Goal: Task Accomplishment & Management: Complete application form

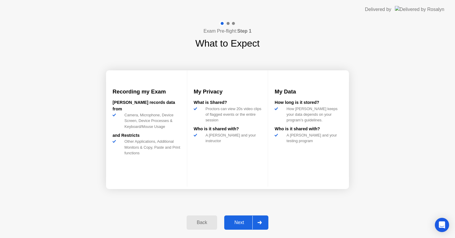
click at [243, 220] on div "Next" at bounding box center [239, 222] width 26 height 5
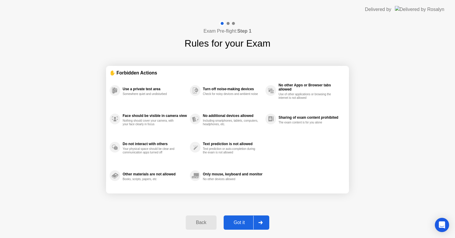
click at [243, 220] on div "Got it" at bounding box center [240, 222] width 28 height 5
select select "**********"
select select "*******"
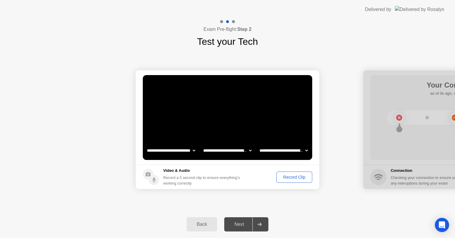
click at [289, 177] on div "Record Clip" at bounding box center [295, 177] width 32 height 5
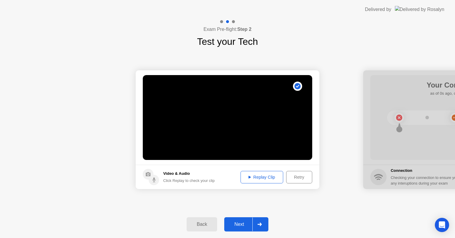
click at [267, 177] on div "Replay Clip" at bounding box center [262, 177] width 39 height 5
click at [242, 227] on div "Next" at bounding box center [239, 224] width 26 height 5
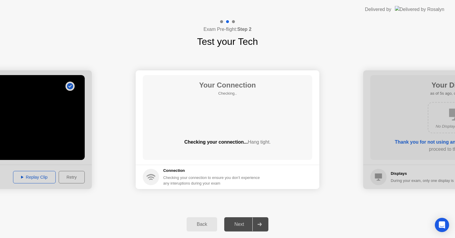
click at [312, 208] on div "**********" at bounding box center [227, 130] width 455 height 162
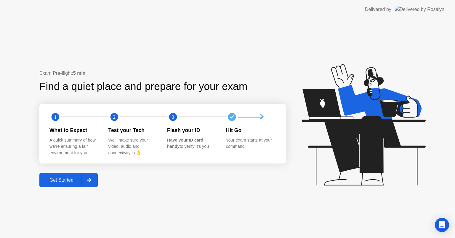
click at [90, 179] on icon at bounding box center [89, 180] width 4 height 4
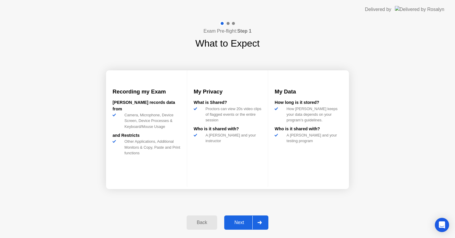
click at [238, 224] on div "Next" at bounding box center [239, 222] width 26 height 5
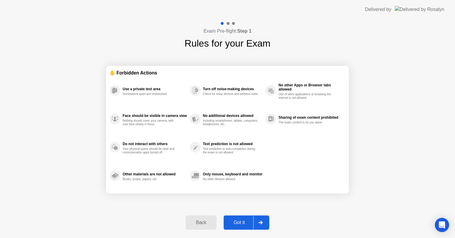
click at [240, 223] on div "Got it" at bounding box center [240, 222] width 28 height 5
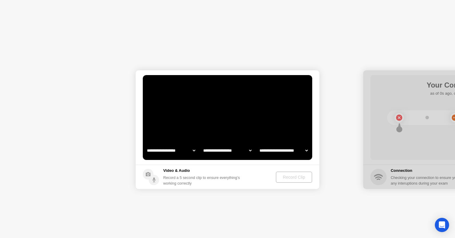
select select "**********"
select select "*******"
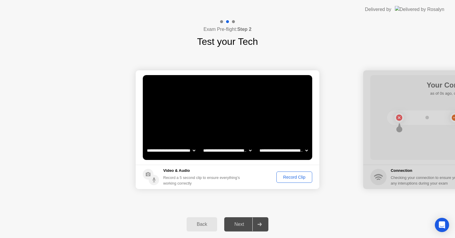
click at [295, 176] on div "Record Clip" at bounding box center [295, 177] width 32 height 5
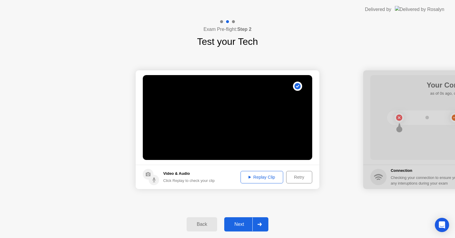
click at [257, 177] on div "Replay Clip" at bounding box center [262, 177] width 39 height 5
click at [259, 224] on icon at bounding box center [260, 224] width 4 height 4
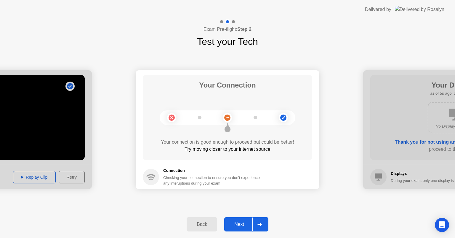
click at [243, 224] on div "Next" at bounding box center [239, 224] width 26 height 5
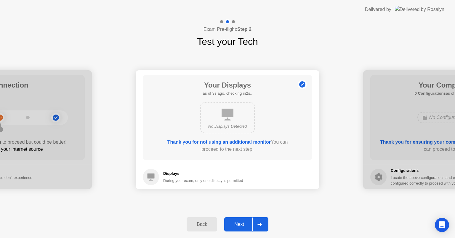
click at [244, 225] on div "Next" at bounding box center [239, 224] width 26 height 5
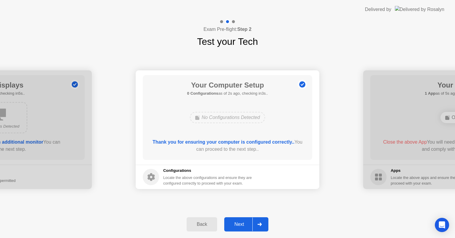
click at [237, 223] on div "Next" at bounding box center [239, 224] width 26 height 5
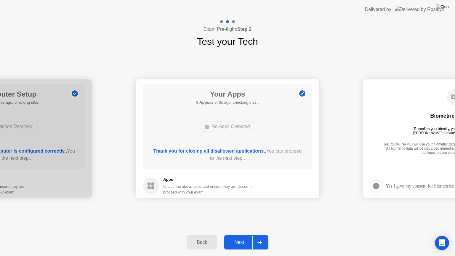
click at [243, 238] on div "Next" at bounding box center [239, 242] width 26 height 5
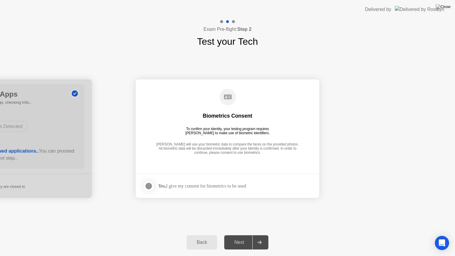
click at [151, 183] on div at bounding box center [148, 186] width 7 height 7
click at [241, 238] on div "Next" at bounding box center [239, 242] width 26 height 5
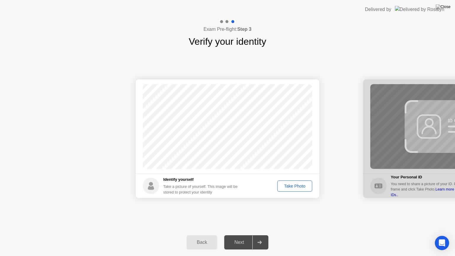
click at [296, 186] on div "Take Photo" at bounding box center [295, 186] width 31 height 5
click at [242, 238] on div "Next" at bounding box center [239, 242] width 26 height 5
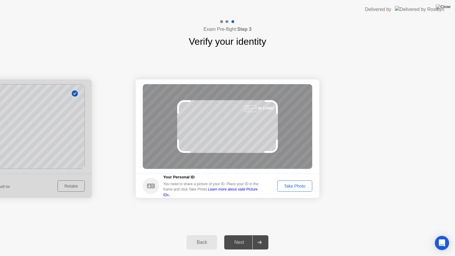
click at [301, 186] on div "Take Photo" at bounding box center [295, 186] width 31 height 5
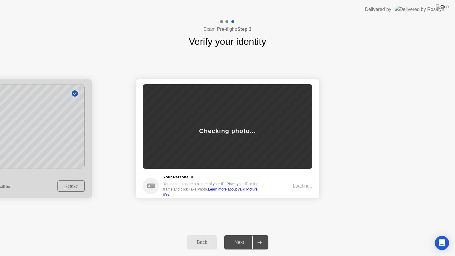
click at [260, 238] on icon at bounding box center [260, 243] width 4 height 4
click at [242, 238] on div "Next" at bounding box center [239, 242] width 26 height 5
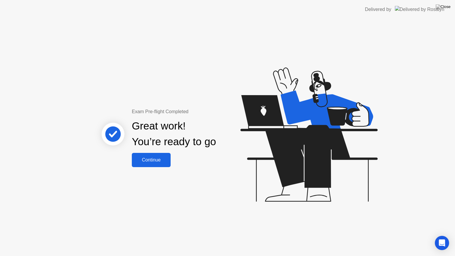
click at [150, 163] on div "Continue" at bounding box center [151, 159] width 35 height 5
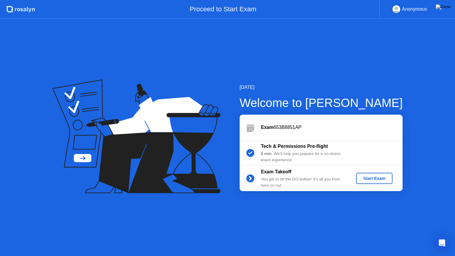
click at [382, 178] on div "Start Exam" at bounding box center [375, 178] width 32 height 5
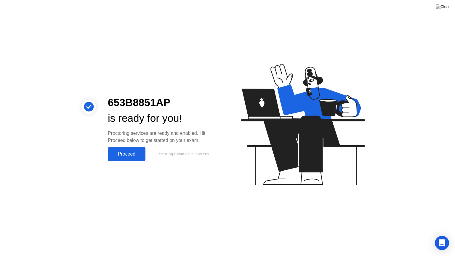
click at [128, 155] on div "Proceed" at bounding box center [127, 154] width 34 height 5
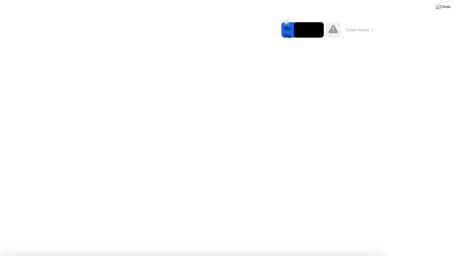
click at [307, 34] on video at bounding box center [309, 29] width 30 height 15
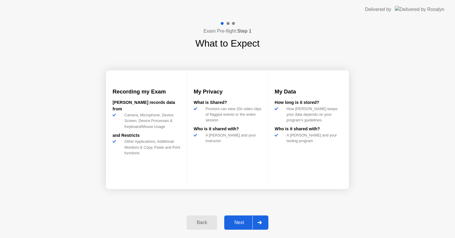
click at [244, 220] on div "Next" at bounding box center [239, 222] width 26 height 5
